Goal: Transaction & Acquisition: Purchase product/service

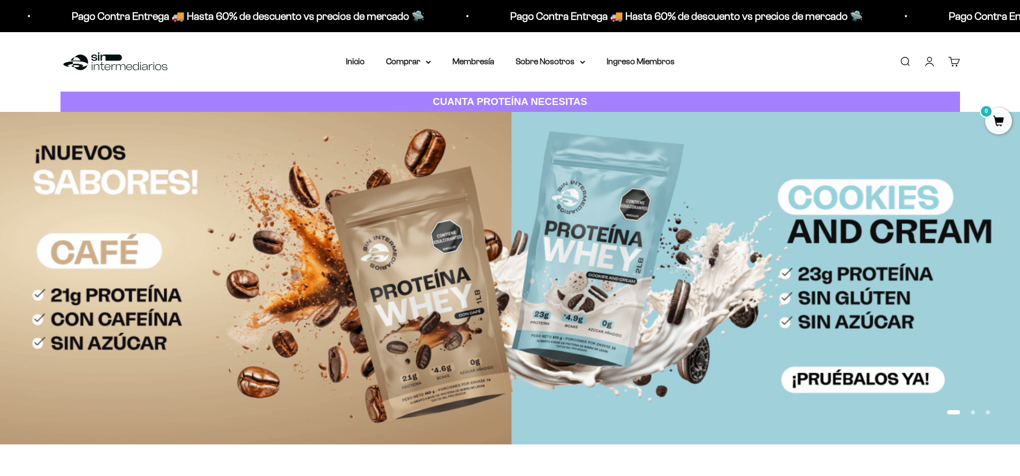
click at [929, 63] on link "Iniciar sesión" at bounding box center [930, 62] width 12 height 12
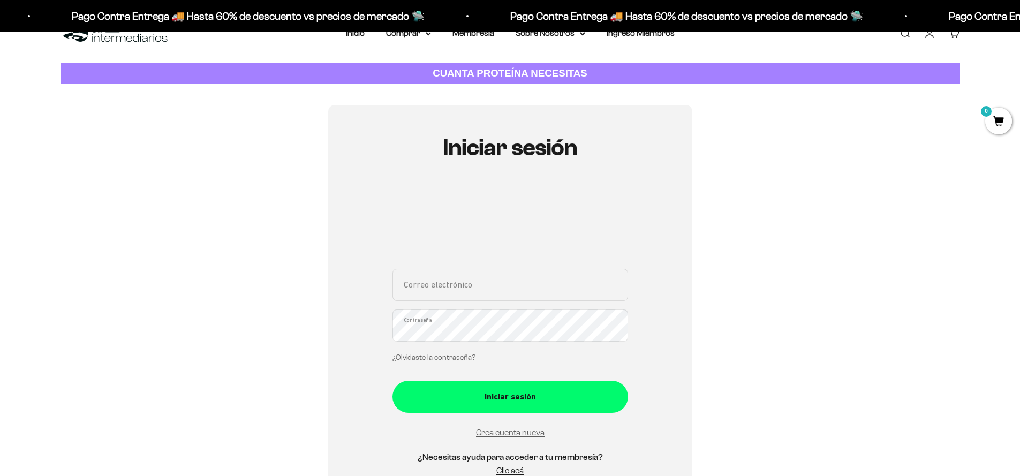
scroll to position [29, 0]
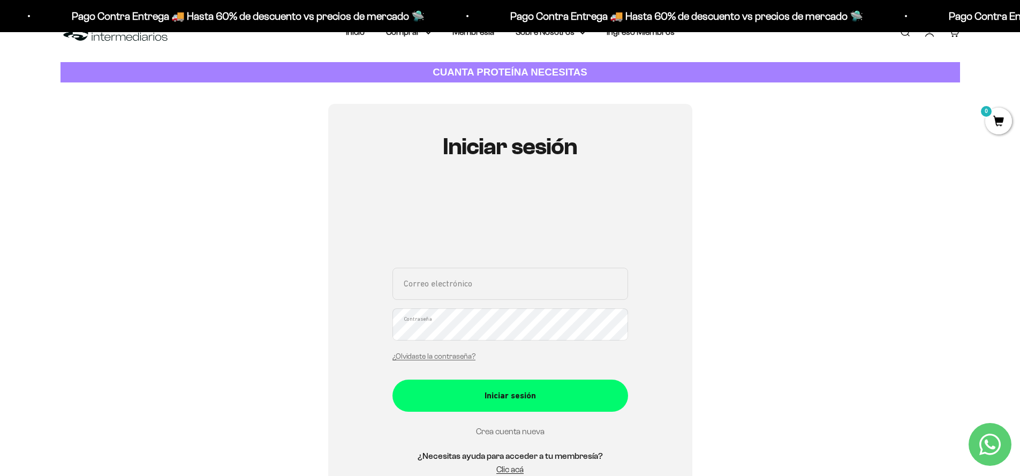
click at [517, 433] on link "Crea cuenta nueva" at bounding box center [510, 431] width 69 height 9
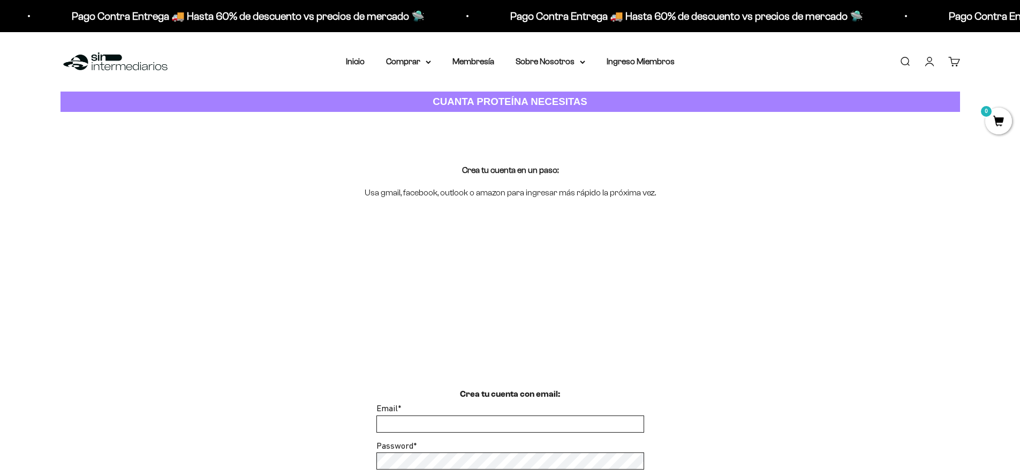
scroll to position [128, 0]
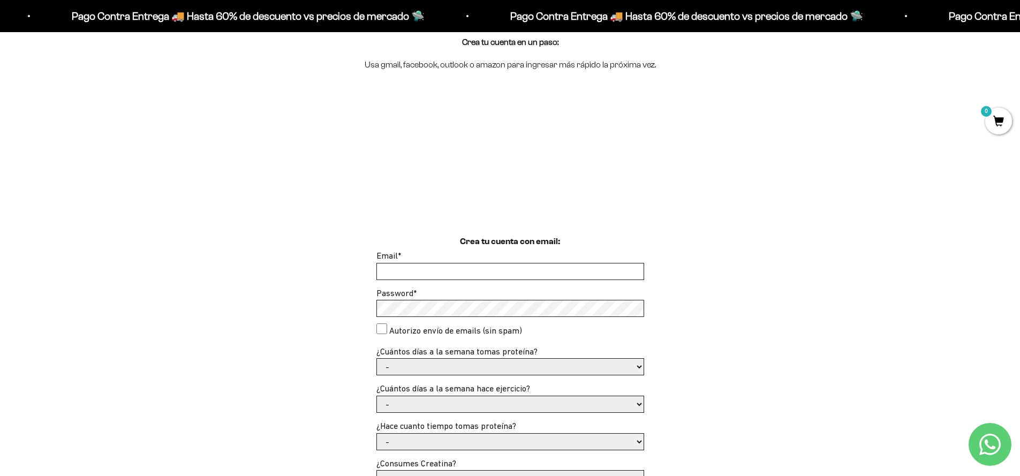
click at [421, 275] on input "Email *" at bounding box center [510, 271] width 267 height 16
type input "eduleon00001@gmail.com"
click at [388, 371] on select "- 1 o 2 3 a 5 6 o 7" at bounding box center [510, 367] width 267 height 16
select select "6 o 7"
click at [377, 359] on select "- 1 o 2 3 a 5 6 o 7" at bounding box center [510, 367] width 267 height 16
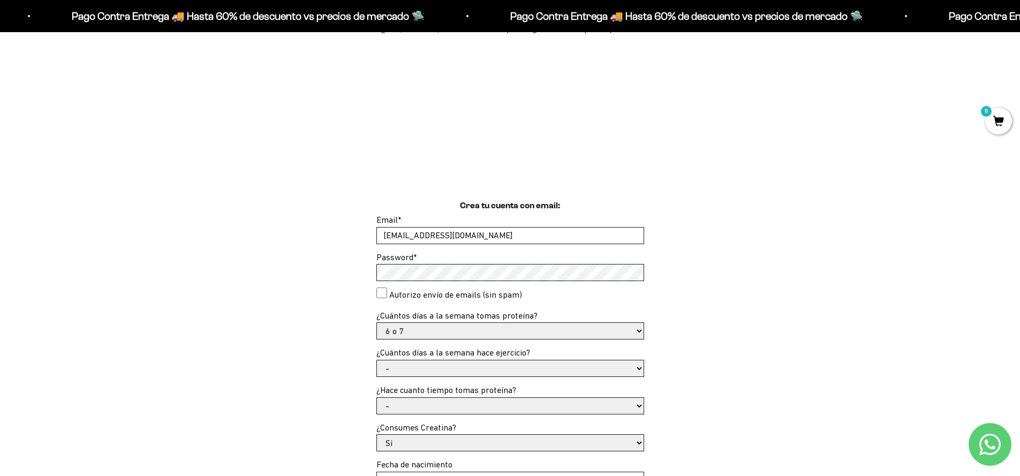
scroll to position [165, 0]
click at [493, 368] on select "- No hago 1 a 2 días 3 a 5 días 6 o 7 días" at bounding box center [510, 367] width 267 height 16
select select "6 o 7 días"
click at [377, 359] on select "- No hago 1 a 2 días 3 a 5 días 6 o 7 días" at bounding box center [510, 367] width 267 height 16
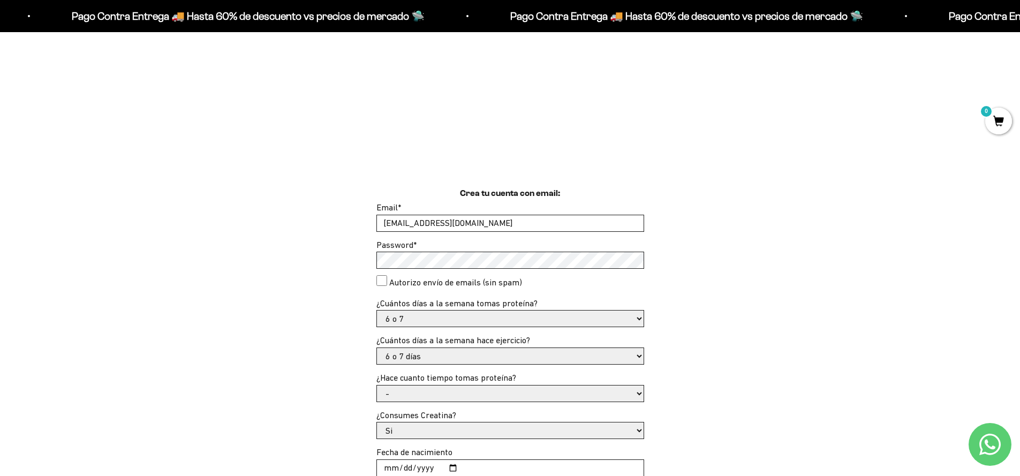
scroll to position [177, 0]
click at [447, 390] on select "- Apenas estoy empezando Menos de 6 meses Más de 6 meses Hace más de un año" at bounding box center [510, 393] width 267 height 16
select select "Más de 6 meses"
click at [377, 385] on select "- Apenas estoy empezando Menos de 6 meses Más de 6 meses Hace más de un año" at bounding box center [510, 393] width 267 height 16
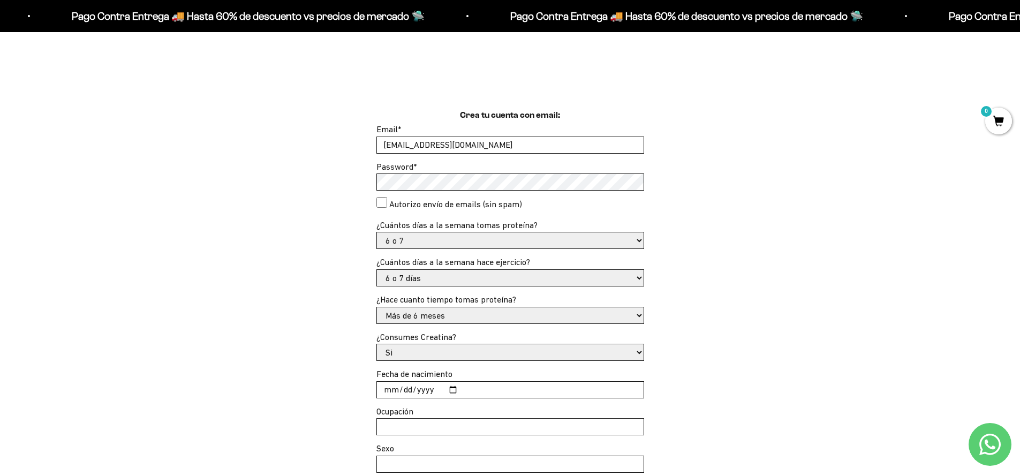
scroll to position [255, 0]
click at [388, 387] on input "Fecha de nacimiento" at bounding box center [510, 389] width 267 height 16
type input "1984-06-12"
click at [402, 429] on input "Ocupación" at bounding box center [510, 426] width 267 height 16
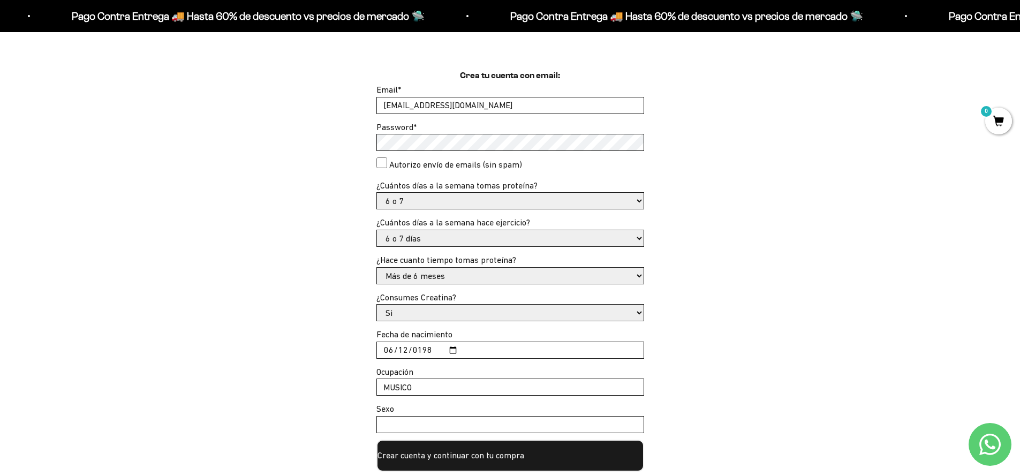
scroll to position [300, 0]
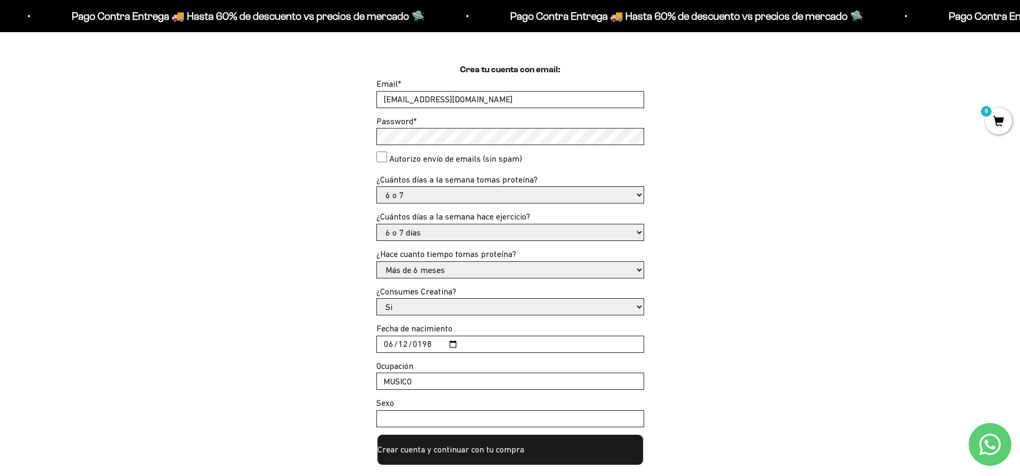
type input "MUSICO"
click at [403, 417] on input "Sexo" at bounding box center [510, 419] width 267 height 16
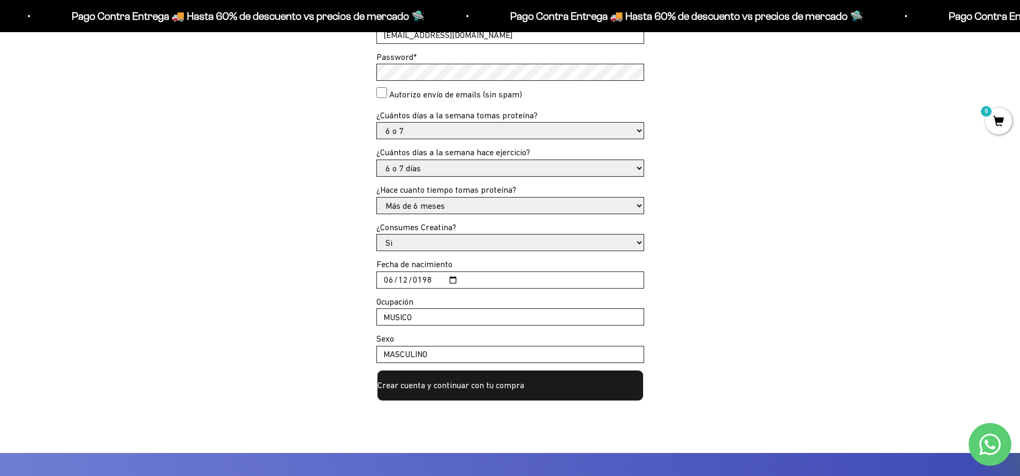
scroll to position [347, 0]
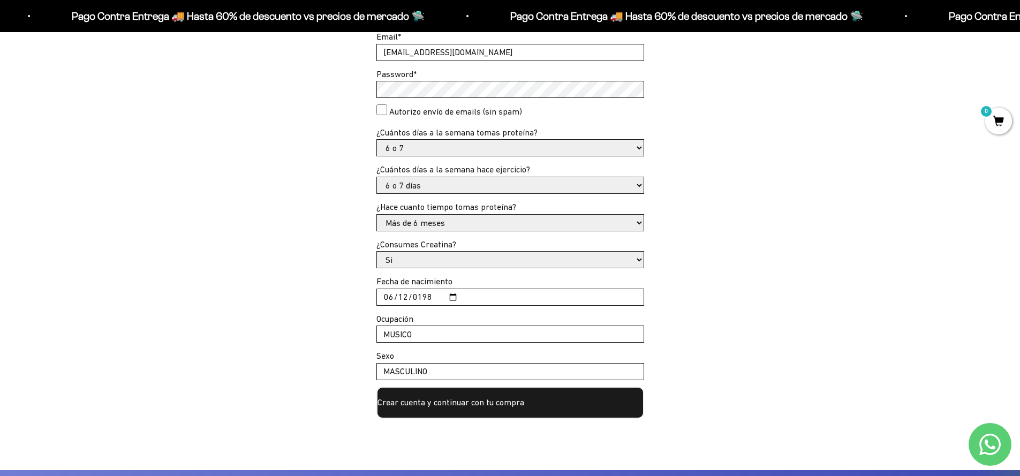
type input "MASCULINO"
click at [431, 337] on input "MUSICO" at bounding box center [510, 334] width 267 height 16
type input "MUSICO"
click at [473, 408] on button "Crear cuenta y continuar con tu compra" at bounding box center [510, 403] width 268 height 32
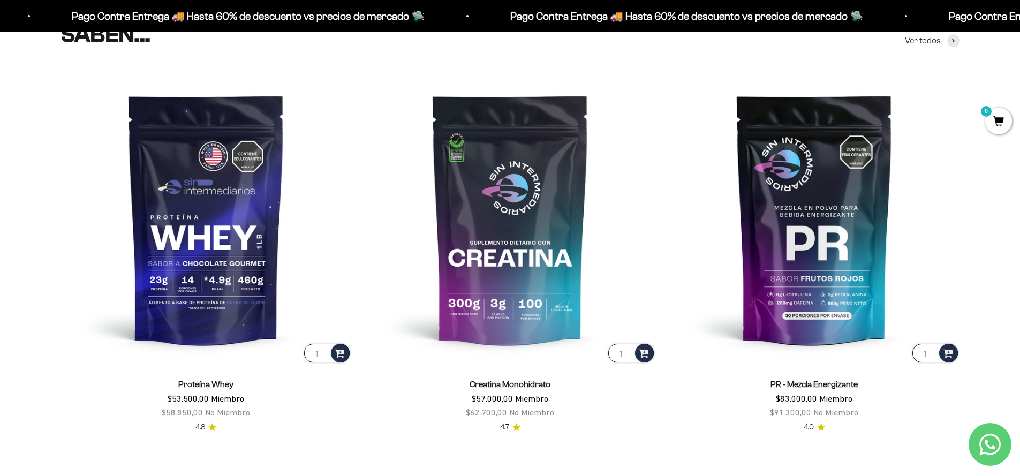
scroll to position [505, 0]
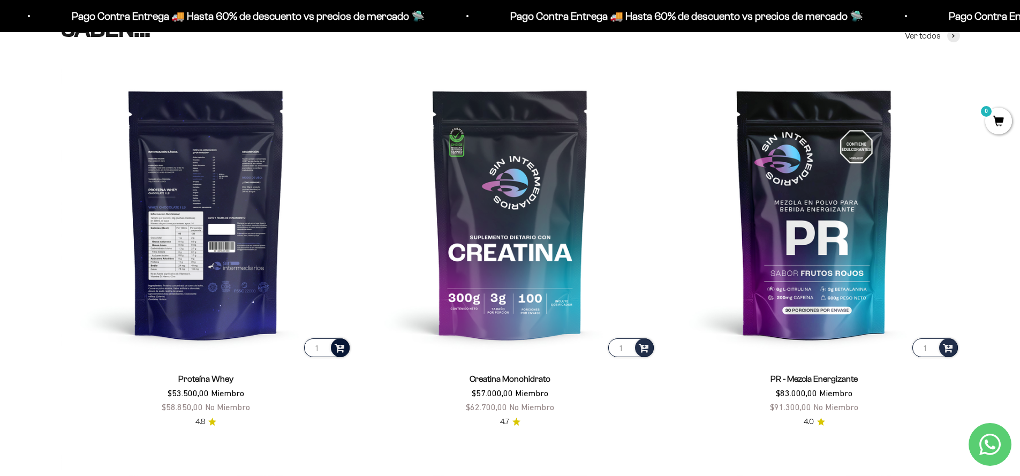
click at [332, 352] on div at bounding box center [340, 347] width 19 height 19
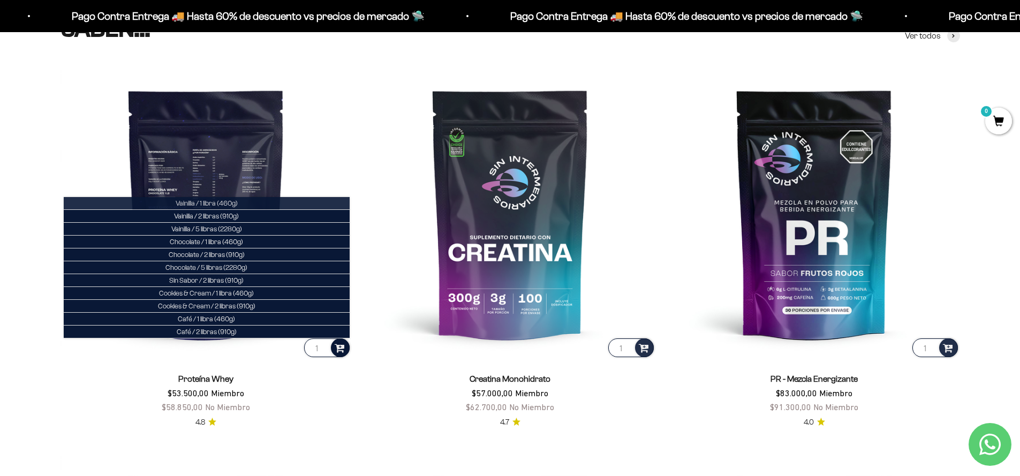
click at [218, 203] on span "Vainilla / 1 libra (460g)" at bounding box center [207, 203] width 62 height 8
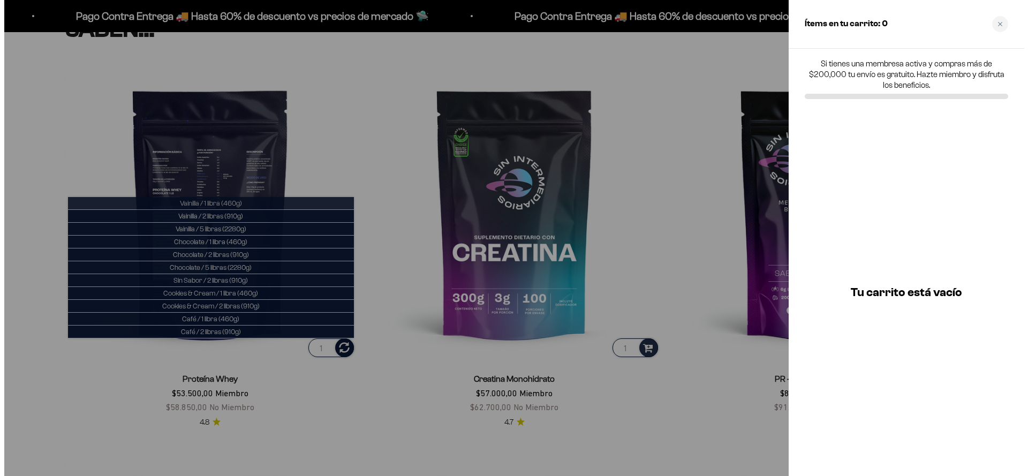
scroll to position [508, 0]
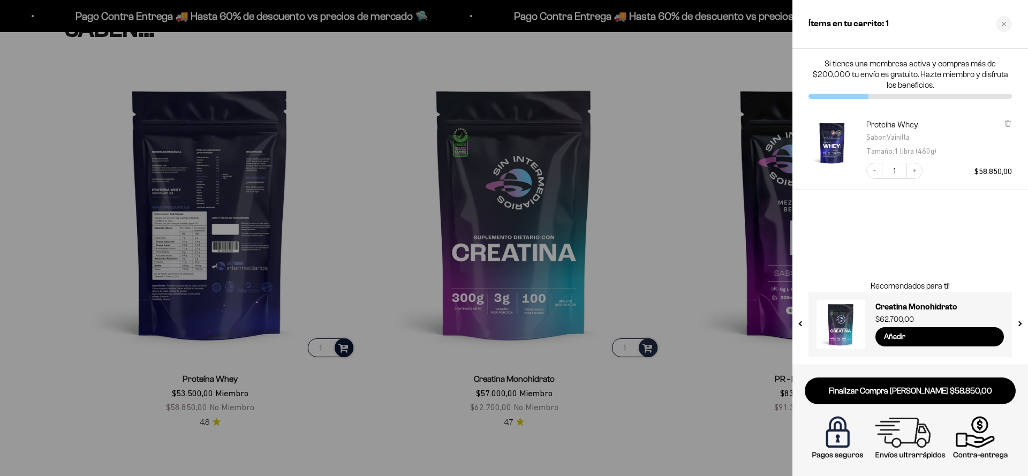
click at [731, 366] on div at bounding box center [514, 238] width 1028 height 476
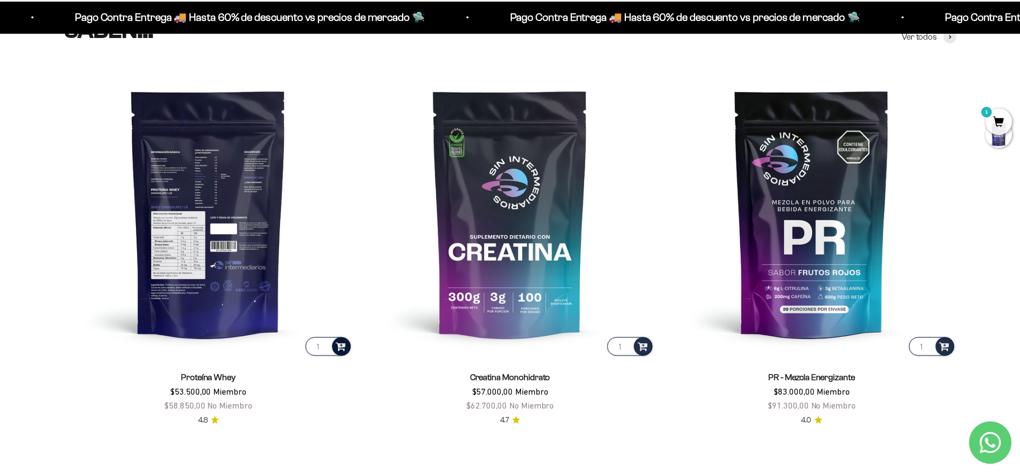
scroll to position [505, 0]
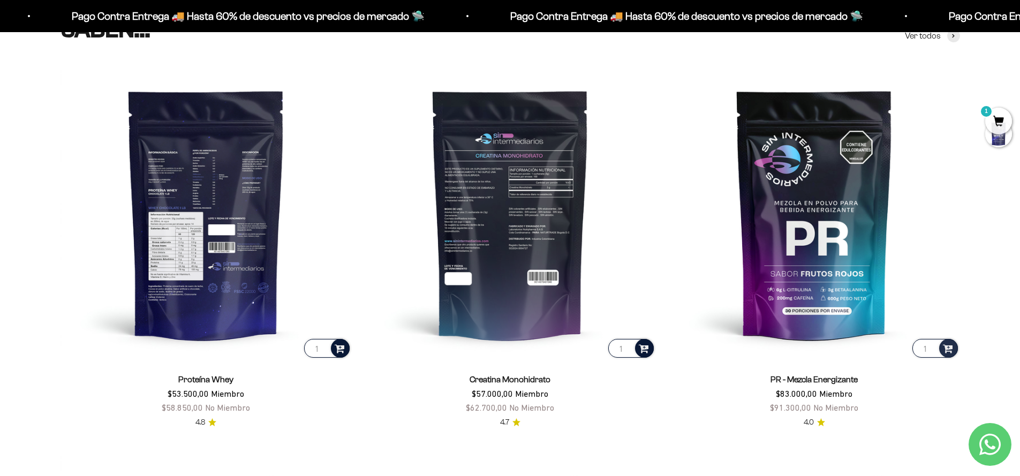
click at [642, 346] on span at bounding box center [644, 348] width 10 height 12
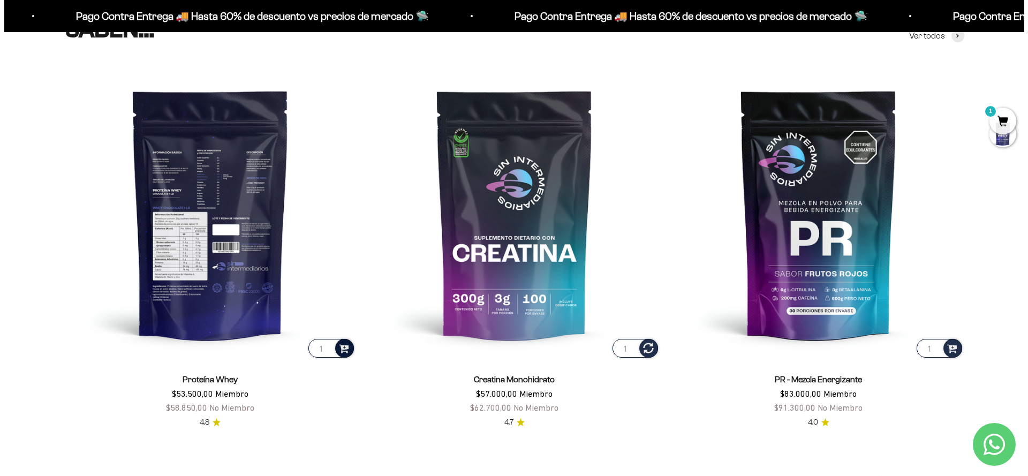
scroll to position [508, 0]
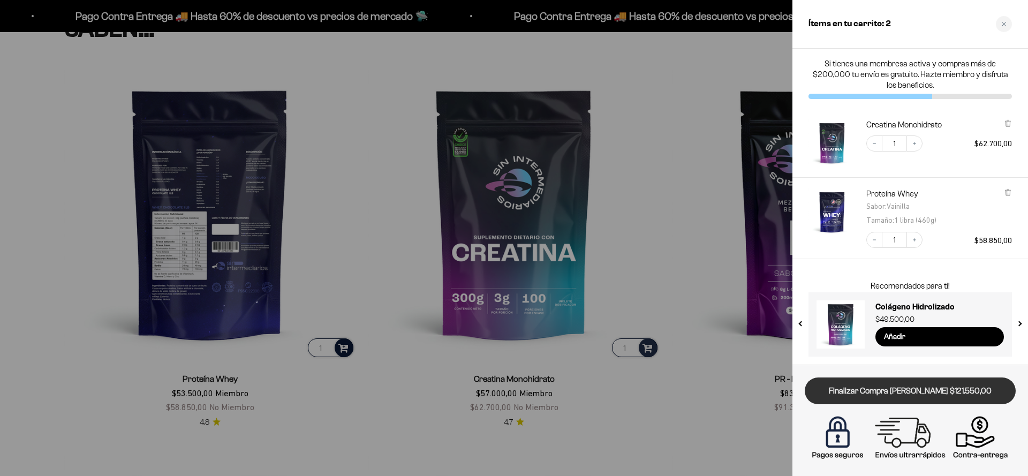
click at [951, 392] on link "Finalizar Compra [PERSON_NAME] $121.550,00" at bounding box center [910, 390] width 211 height 27
